Goal: Information Seeking & Learning: Learn about a topic

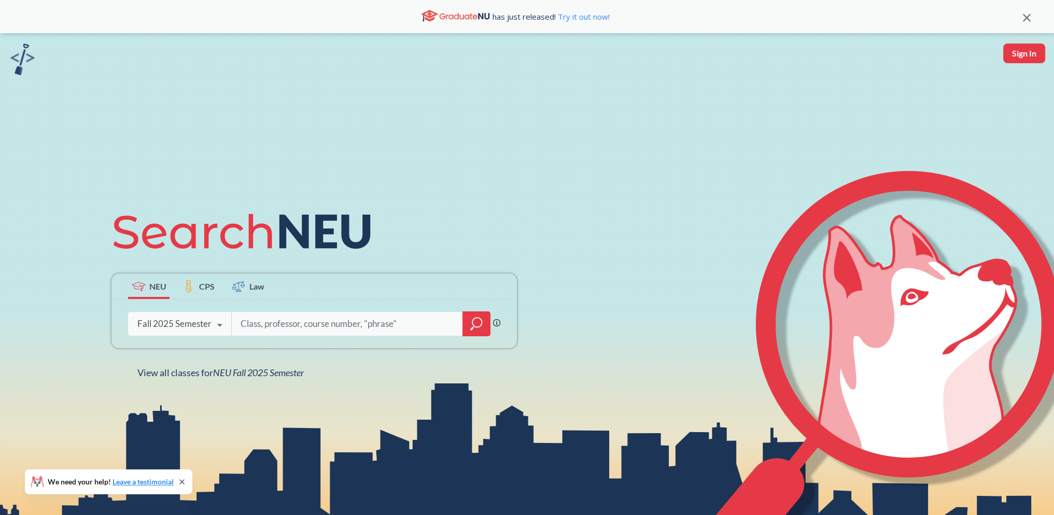
click at [221, 325] on icon at bounding box center [220, 325] width 20 height 29
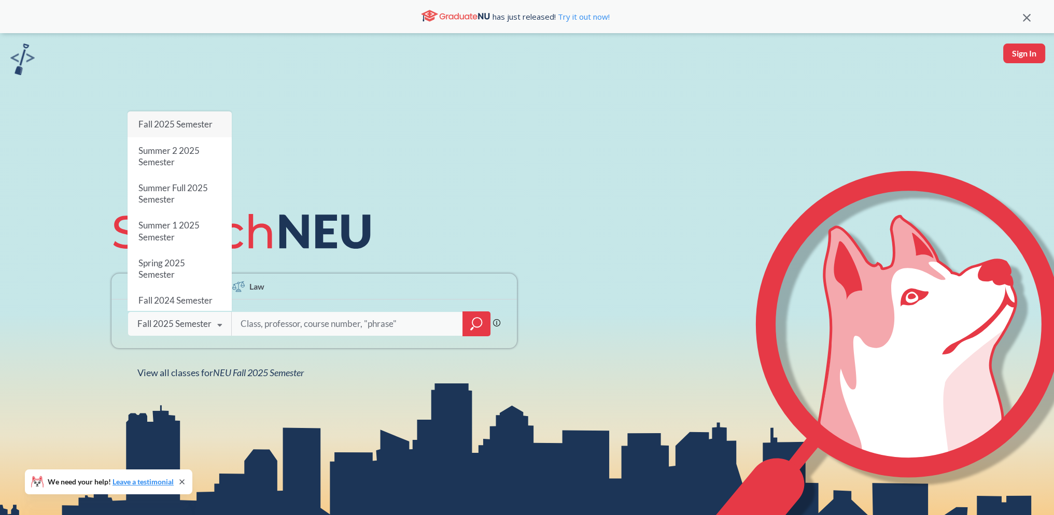
click at [221, 325] on icon at bounding box center [220, 325] width 20 height 29
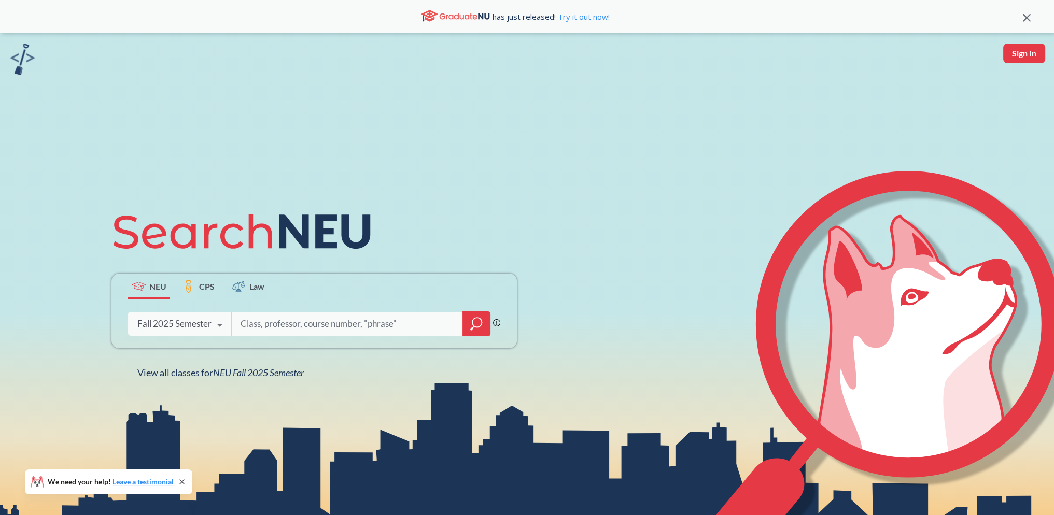
click at [287, 323] on input "search" at bounding box center [348, 324] width 216 height 22
type input "PDP"
click at [477, 318] on icon "magnifying glass" at bounding box center [476, 322] width 9 height 9
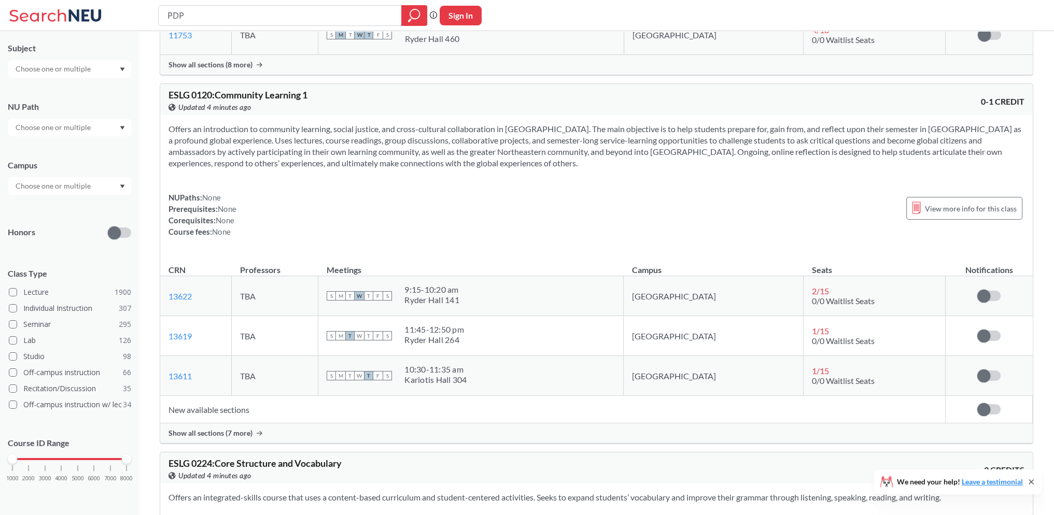
scroll to position [622, 0]
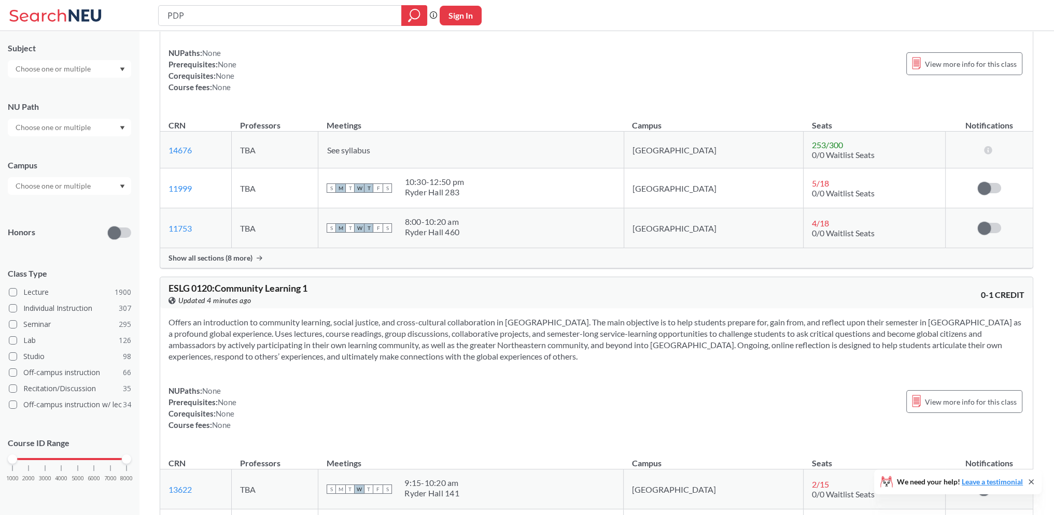
drag, startPoint x: 189, startPoint y: 15, endPoint x: 144, endPoint y: 15, distance: 44.6
click at [144, 15] on div "PDP Phrase search guarantees the exact search appears in the results. Ex. If yo…" at bounding box center [527, 15] width 1054 height 31
type input "P"
type input "[DEMOGRAPHIC_DATA] Computer"
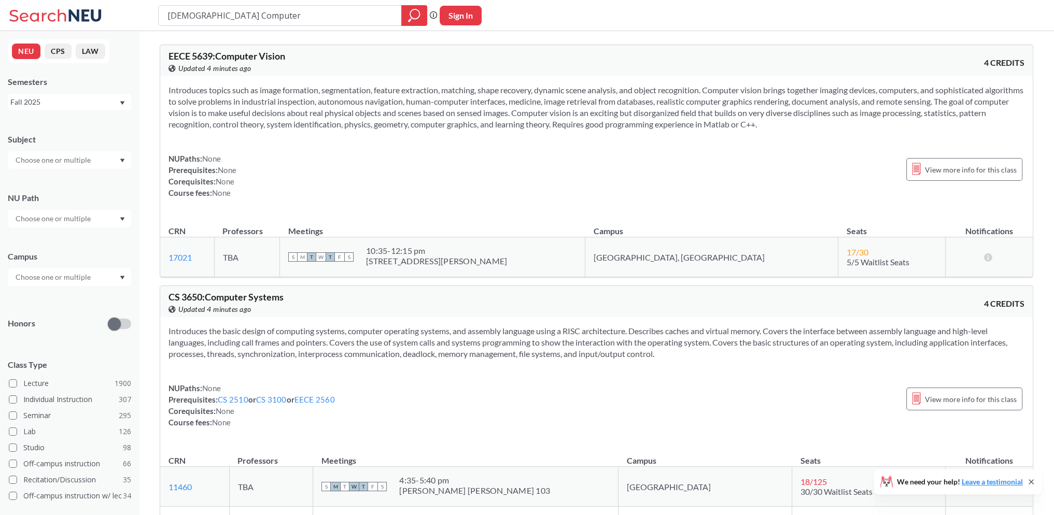
click at [170, 14] on input "[DEMOGRAPHIC_DATA] Computer" at bounding box center [280, 16] width 228 height 18
type input "Human Computer"
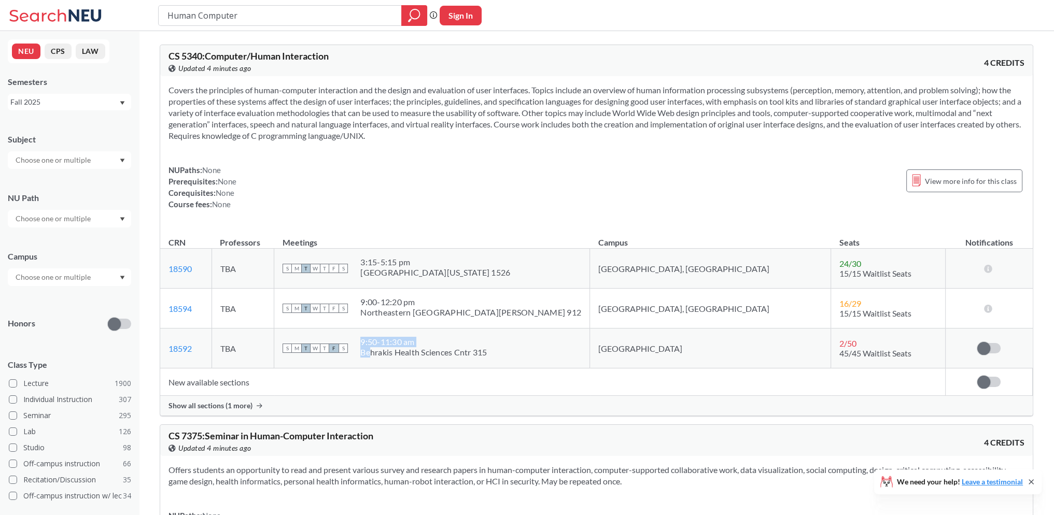
drag, startPoint x: 473, startPoint y: 358, endPoint x: 515, endPoint y: 361, distance: 42.2
click at [515, 361] on td "S M T W T F S 9:50 - 11:30 am Behrakis Health Sciences Cntr 315" at bounding box center [432, 349] width 316 height 40
click at [487, 353] on div "Behrakis Health Sciences Cntr 315" at bounding box center [423, 352] width 127 height 10
click at [215, 401] on span "Show all sections (1 more)" at bounding box center [211, 405] width 84 height 9
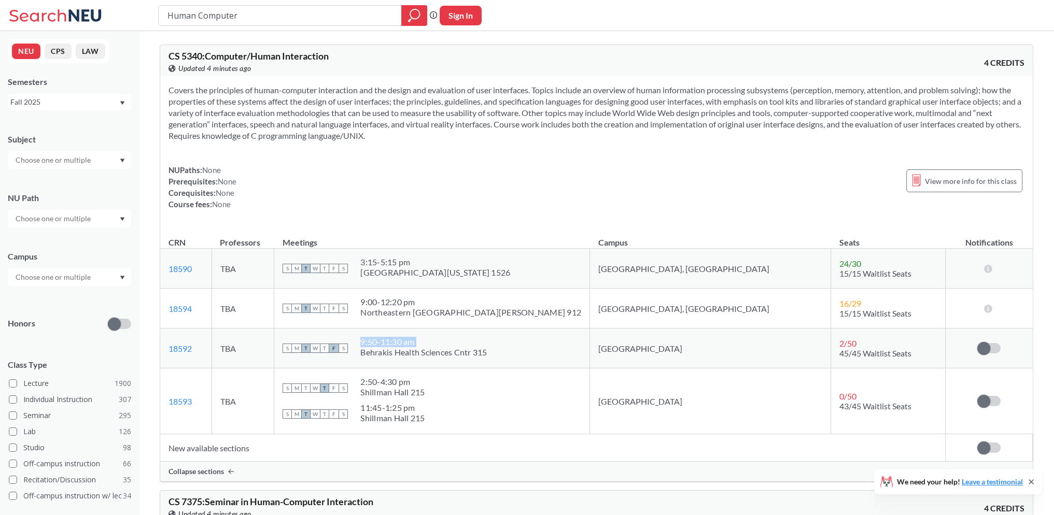
drag, startPoint x: 408, startPoint y: 352, endPoint x: 537, endPoint y: 353, distance: 129.6
click at [537, 353] on div "S M T W T F S 9:50 - 11:30 am Behrakis Health Sciences Cntr 315" at bounding box center [432, 348] width 299 height 23
click at [550, 352] on div "S M T W T F S 9:50 - 11:30 am Behrakis Health Sciences Cntr 315" at bounding box center [432, 348] width 299 height 23
drag, startPoint x: 791, startPoint y: 343, endPoint x: 809, endPoint y: 343, distance: 18.2
click at [840, 343] on div "2 / 50" at bounding box center [852, 344] width 24 height 10
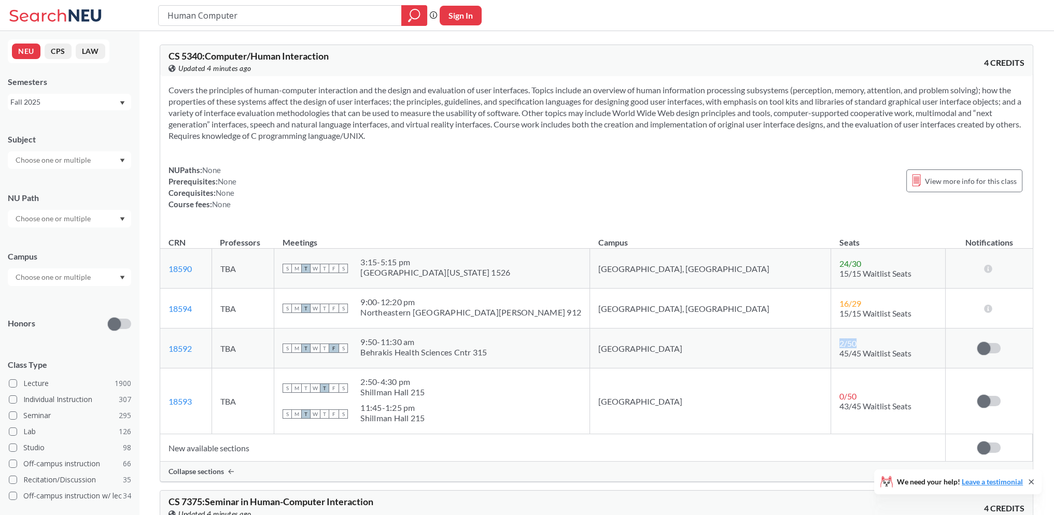
click at [840, 343] on div "2 / 50" at bounding box center [852, 344] width 24 height 10
drag, startPoint x: 792, startPoint y: 354, endPoint x: 879, endPoint y: 356, distance: 86.6
click at [879, 356] on td "2 / 50 45/45 Waitlist Seats" at bounding box center [888, 349] width 114 height 40
drag, startPoint x: 792, startPoint y: 408, endPoint x: 865, endPoint y: 404, distance: 72.7
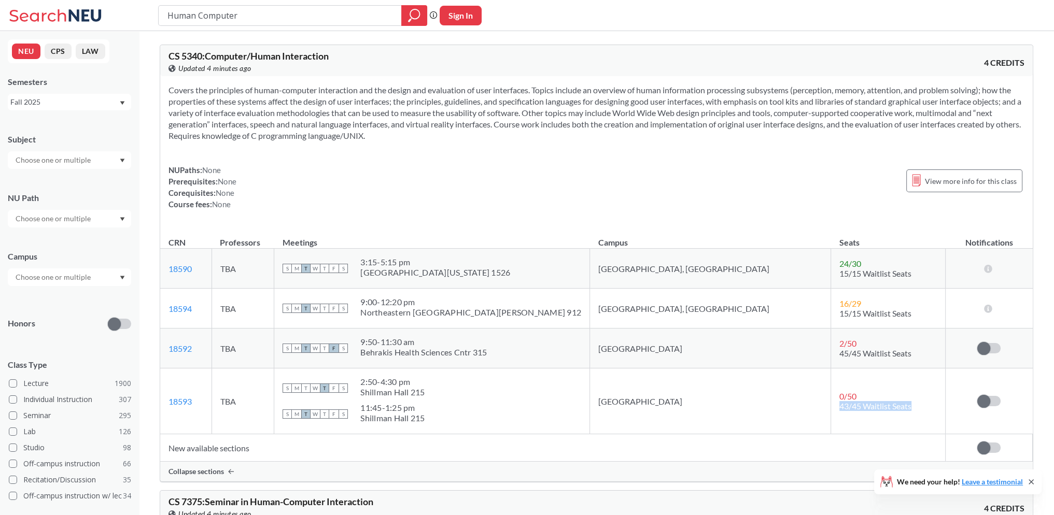
click at [864, 404] on td "0 / 50 43/45 Waitlist Seats" at bounding box center [888, 402] width 114 height 66
click at [865, 404] on td "0 / 50 43/45 Waitlist Seats" at bounding box center [888, 402] width 114 height 66
click at [840, 348] on span "45/45 Waitlist Seats" at bounding box center [876, 353] width 72 height 10
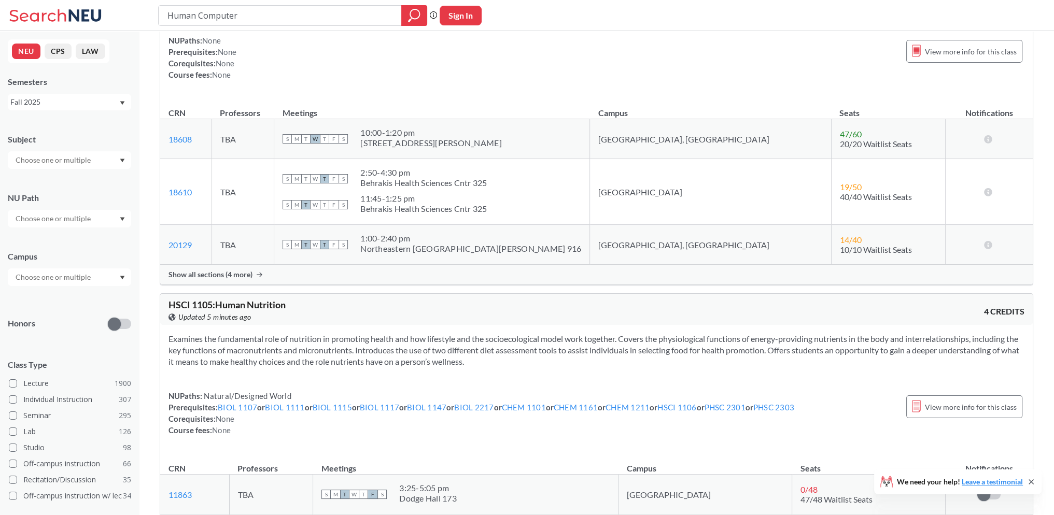
scroll to position [2282, 0]
